Goal: Information Seeking & Learning: Check status

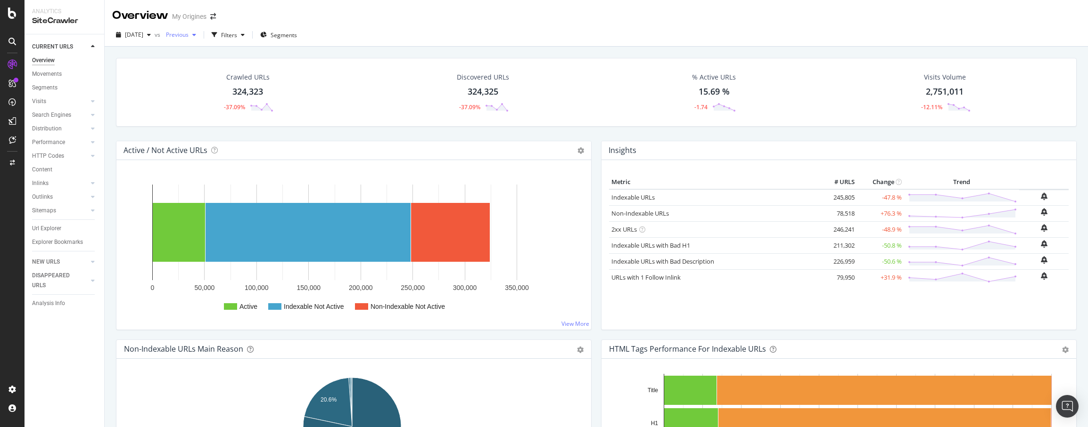
click at [200, 35] on div "button" at bounding box center [194, 35] width 11 height 6
click at [146, 80] on div "Crawled URLs 324,323 -37.09%" at bounding box center [248, 92] width 235 height 49
click at [151, 35] on icon "button" at bounding box center [149, 35] width 4 height 6
click at [151, 33] on icon "button" at bounding box center [149, 35] width 4 height 6
click at [169, 63] on div "Crawled URLs 324,323 -37.09% Discovered URLs 324,325 -37.09% % Active URLs 15.6…" at bounding box center [596, 92] width 960 height 69
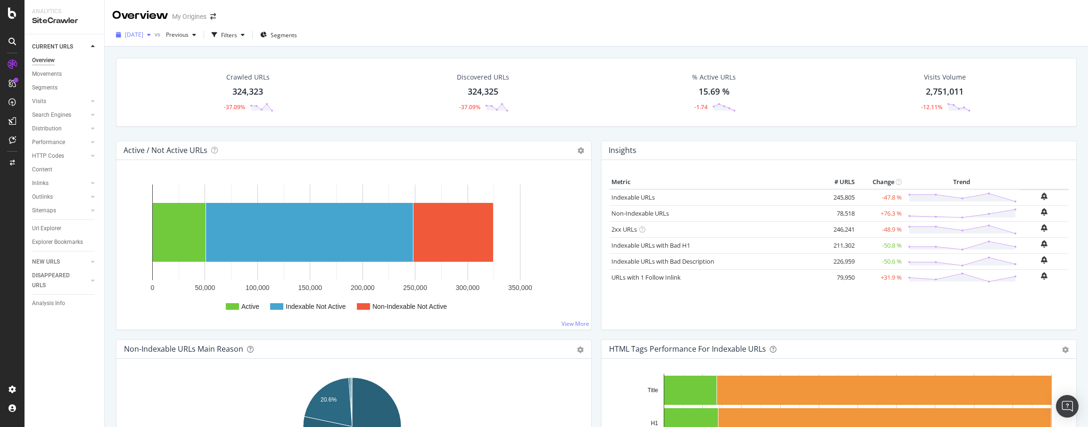
click at [155, 31] on div "[DATE]" at bounding box center [133, 35] width 42 height 14
click at [155, 31] on div "2025 Sep. 16th" at bounding box center [133, 35] width 42 height 14
click at [188, 31] on span "Previous" at bounding box center [175, 35] width 26 height 8
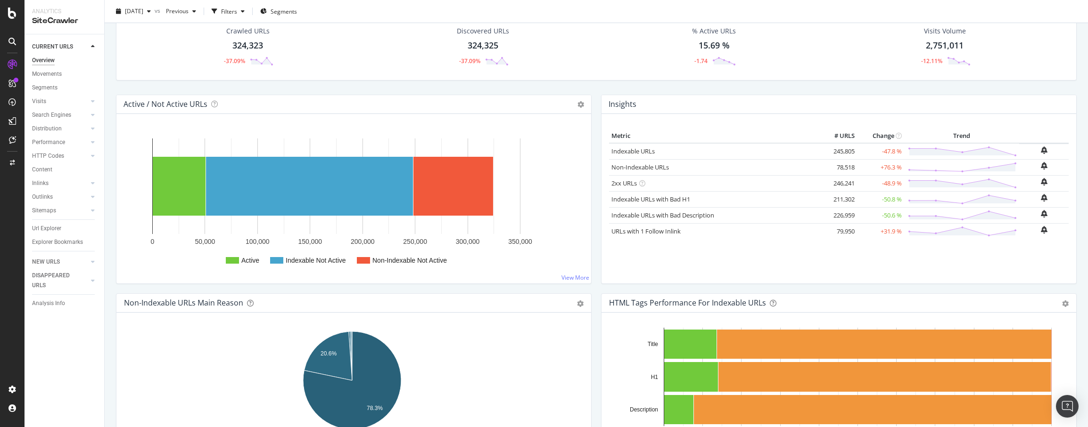
scroll to position [94, 0]
